Goal: Find specific page/section: Find specific page/section

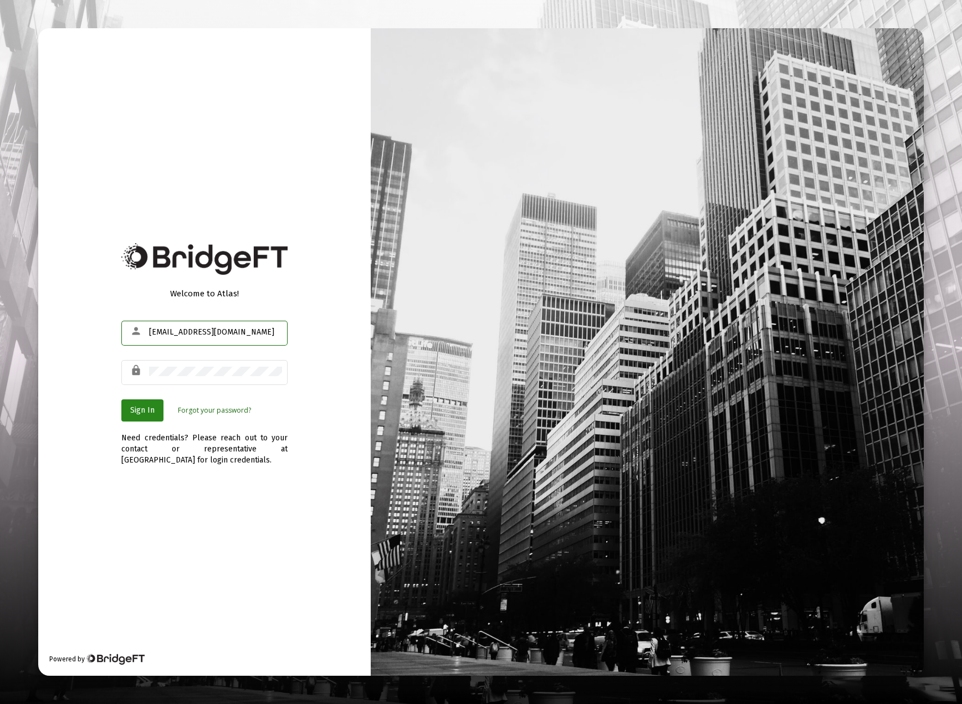
type input "soldwithbeth@gmail.com"
click at [133, 412] on span "Sign In" at bounding box center [142, 410] width 24 height 9
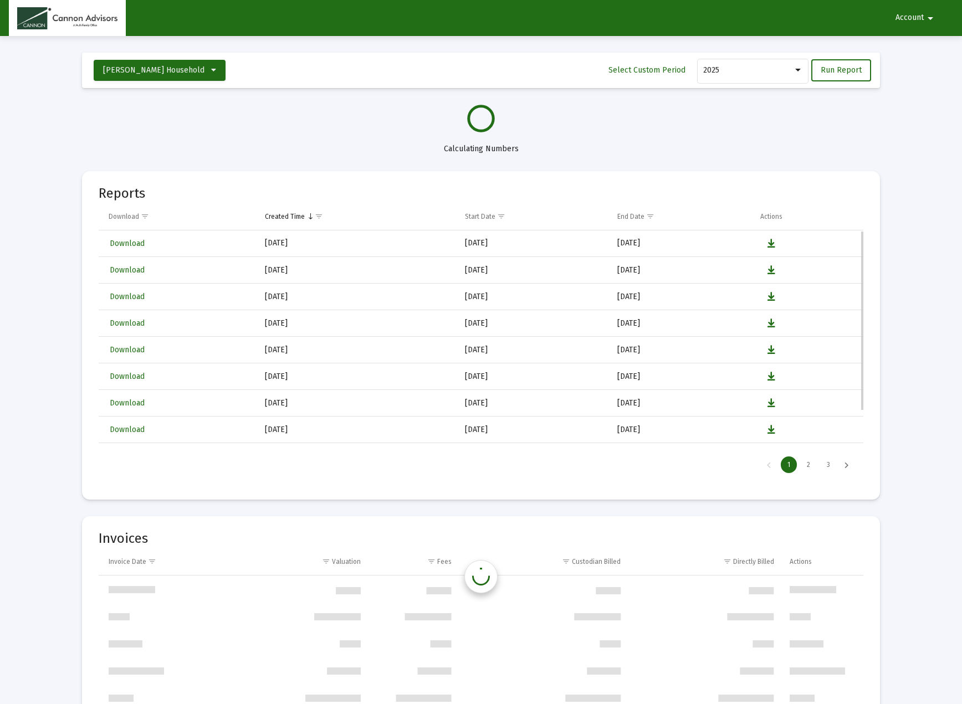
scroll to position [532, 0]
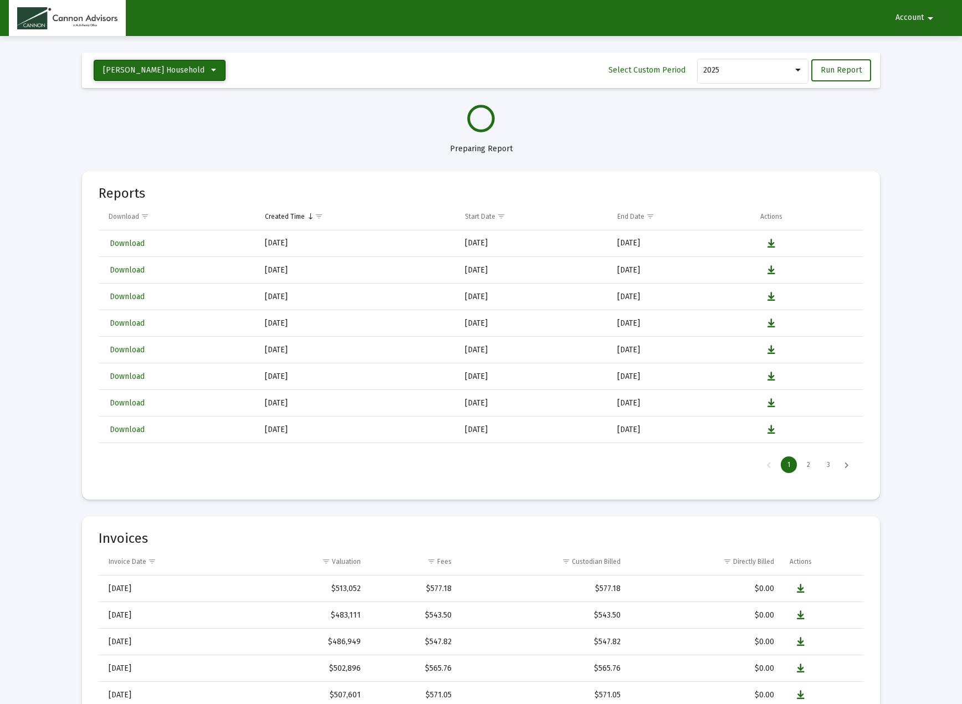
click at [189, 69] on button "[PERSON_NAME] Household" at bounding box center [160, 70] width 132 height 21
click at [117, 150] on span "[PERSON_NAME] Household" at bounding box center [153, 151] width 101 height 9
select select "View all"
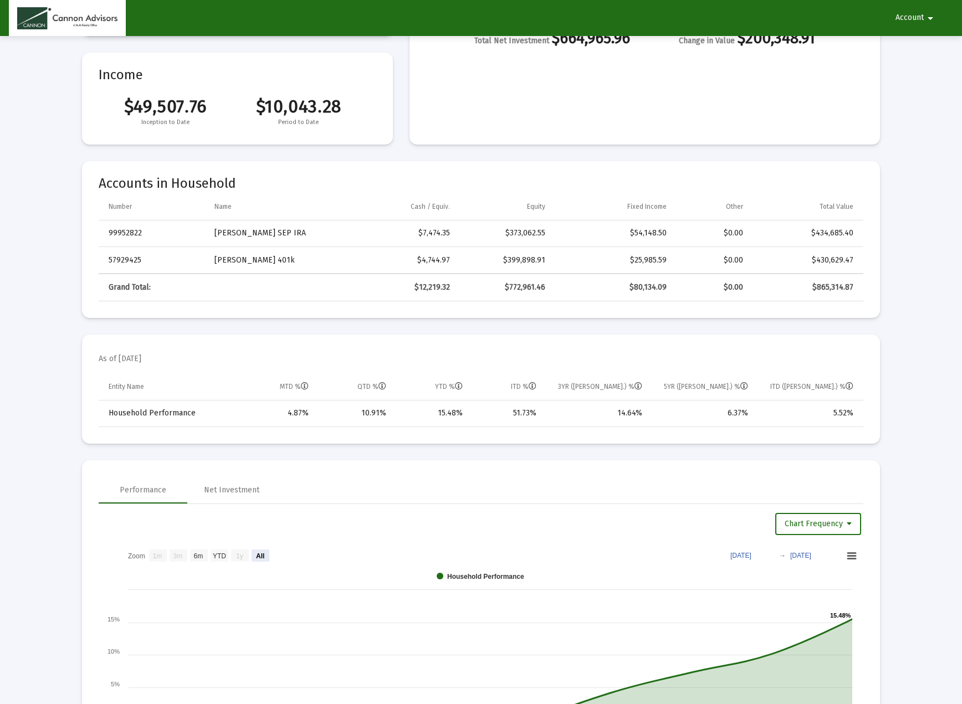
scroll to position [0, 0]
